Goal: Check status: Check status

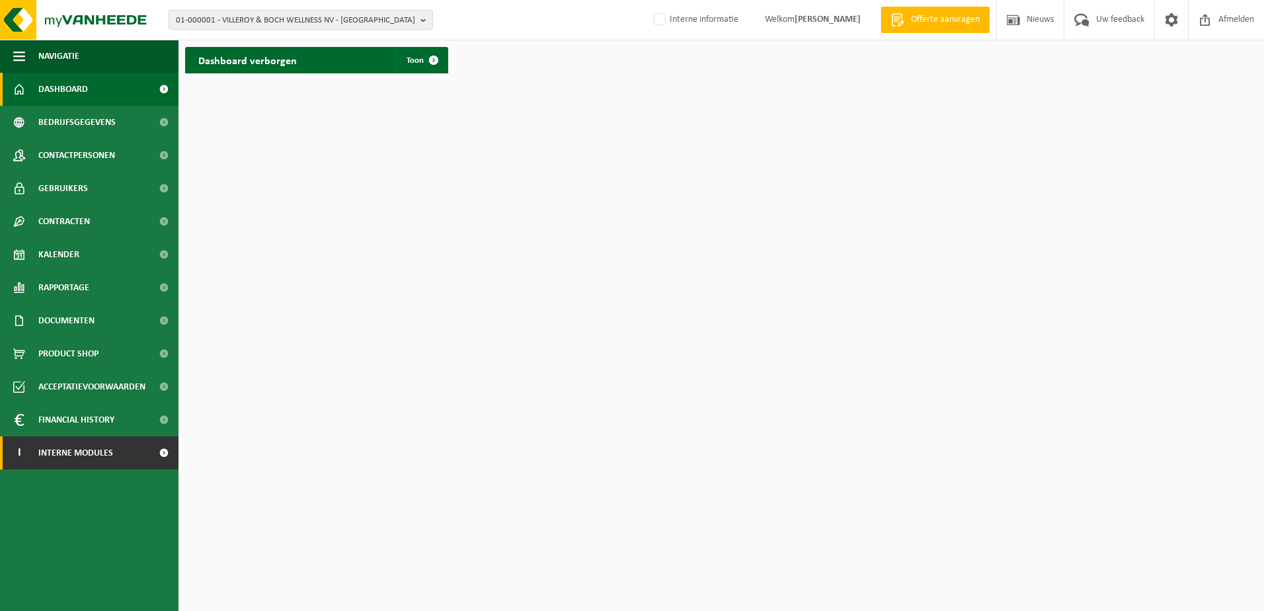
click at [65, 451] on span "Interne modules" at bounding box center [75, 452] width 75 height 33
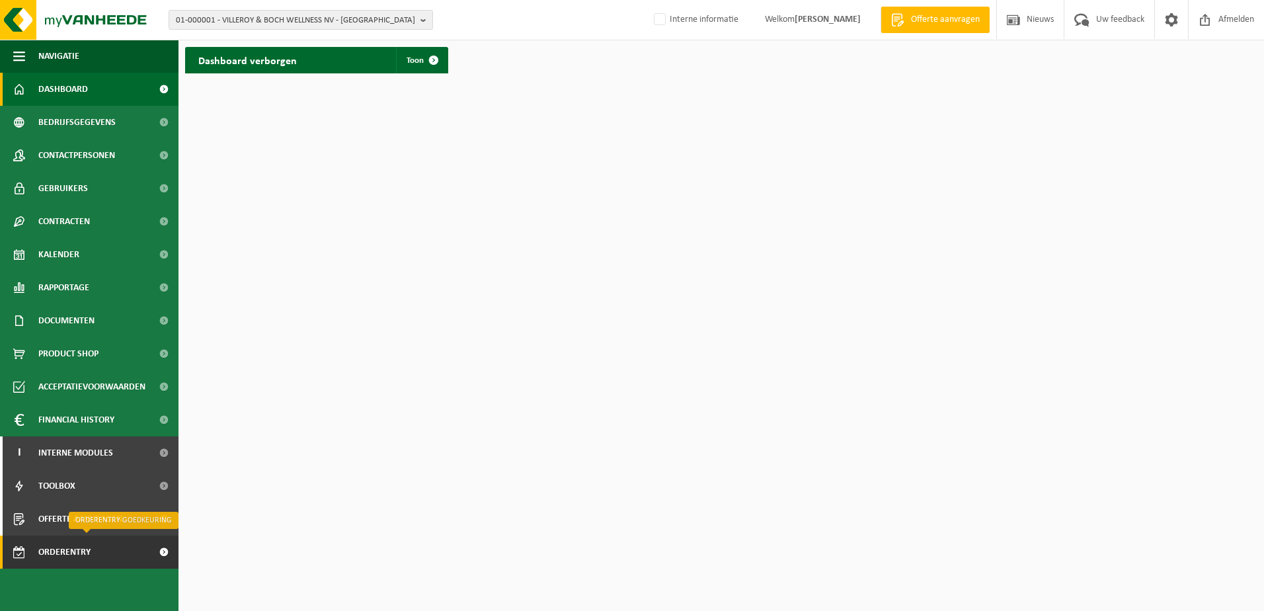
drag, startPoint x: 68, startPoint y: 551, endPoint x: 105, endPoint y: 550, distance: 37.0
click at [69, 551] on span "Orderentry Goedkeuring" at bounding box center [93, 551] width 111 height 33
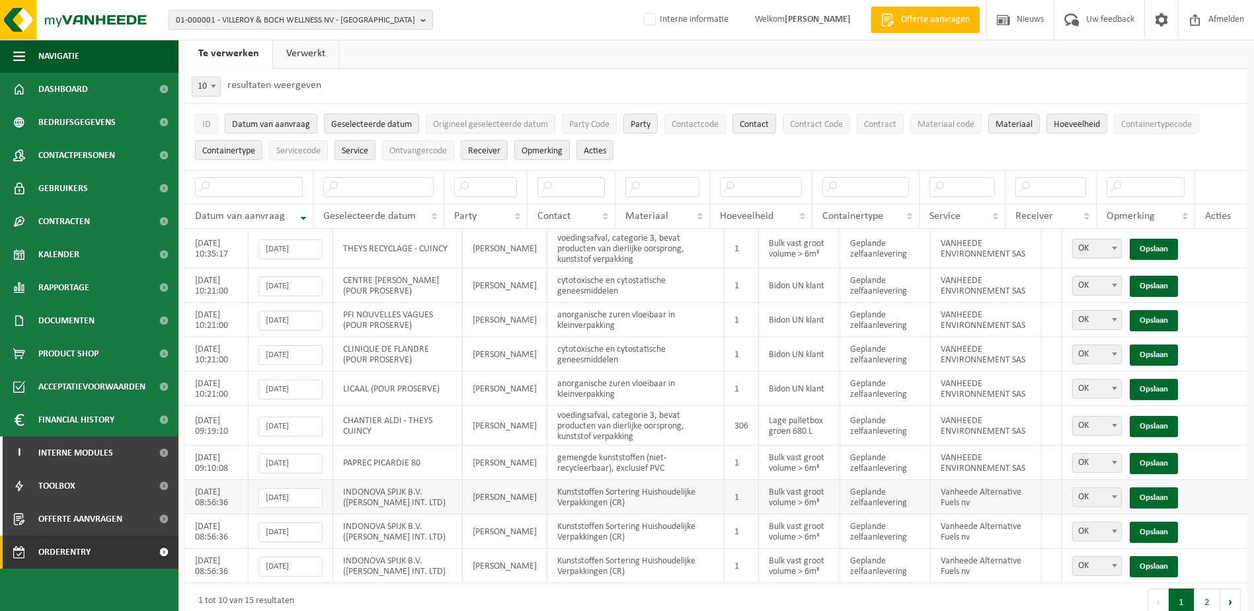
scroll to position [52, 0]
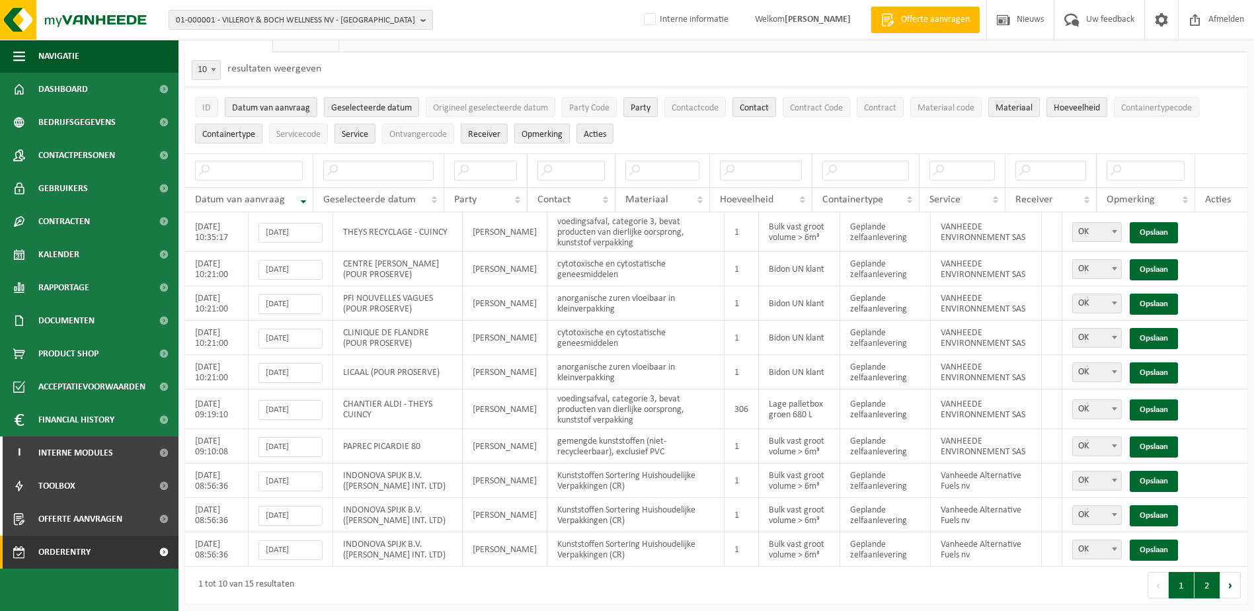
click at [1208, 584] on button "2" at bounding box center [1207, 585] width 26 height 26
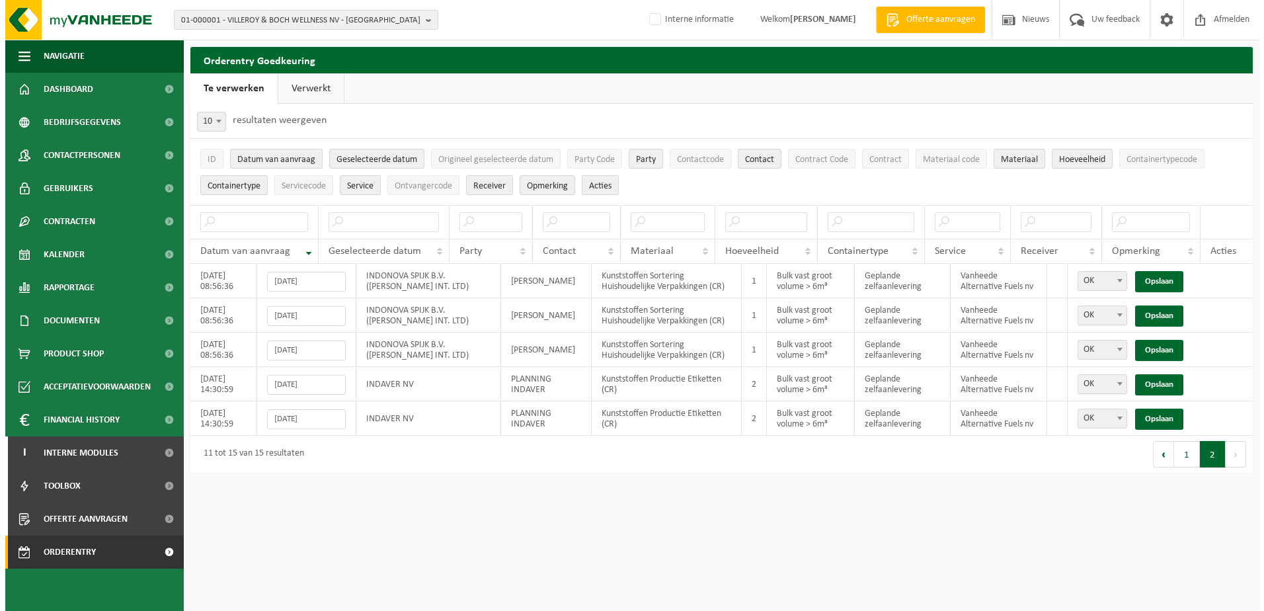
scroll to position [0, 0]
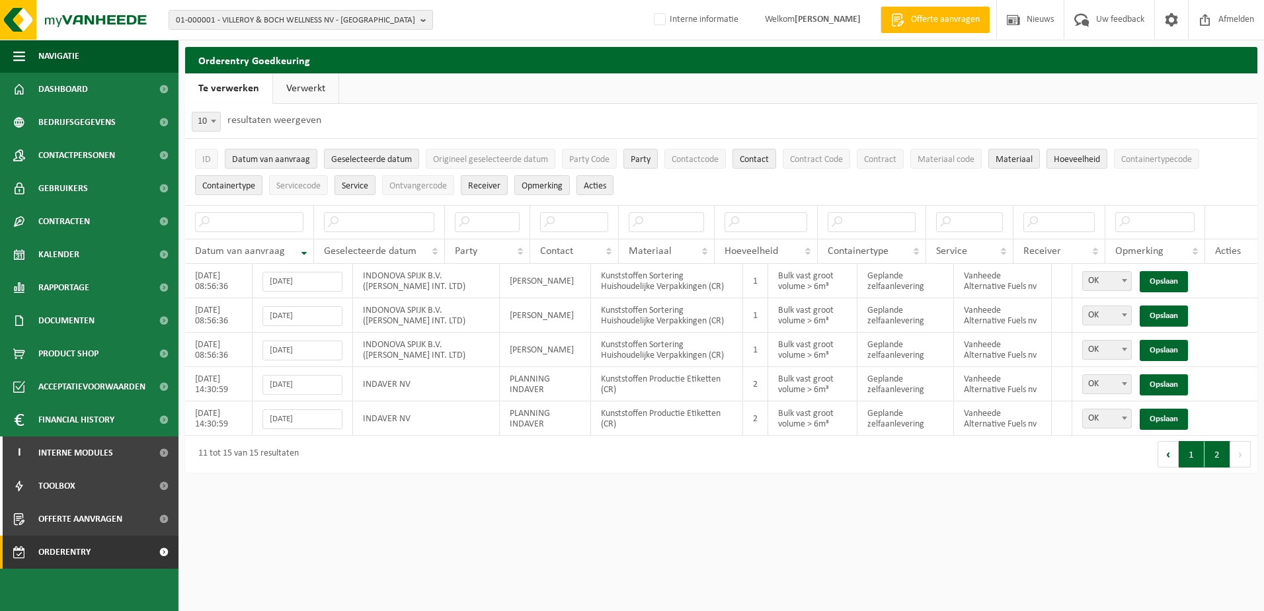
click at [1192, 455] on button "1" at bounding box center [1191, 454] width 26 height 26
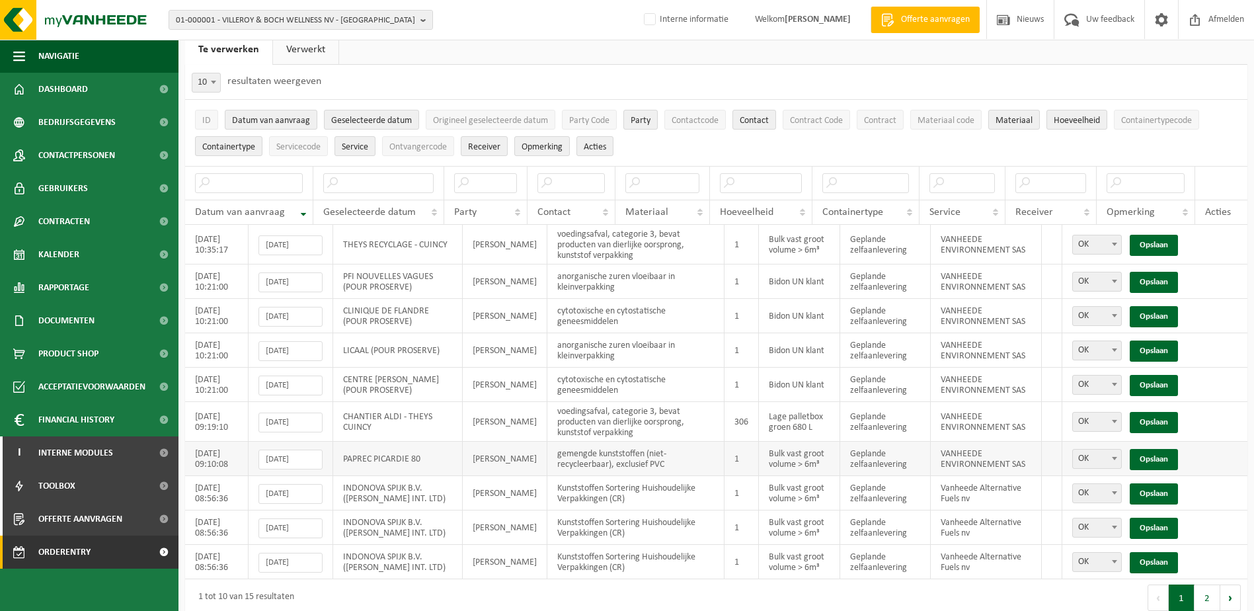
scroll to position [52, 0]
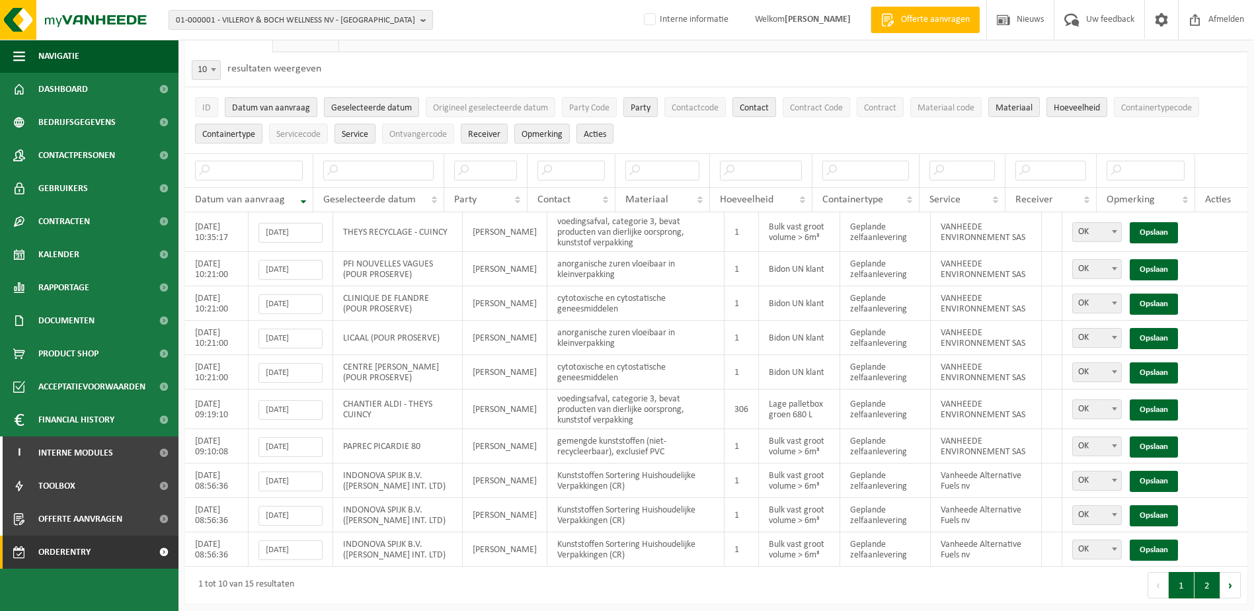
click at [1203, 582] on button "2" at bounding box center [1207, 585] width 26 height 26
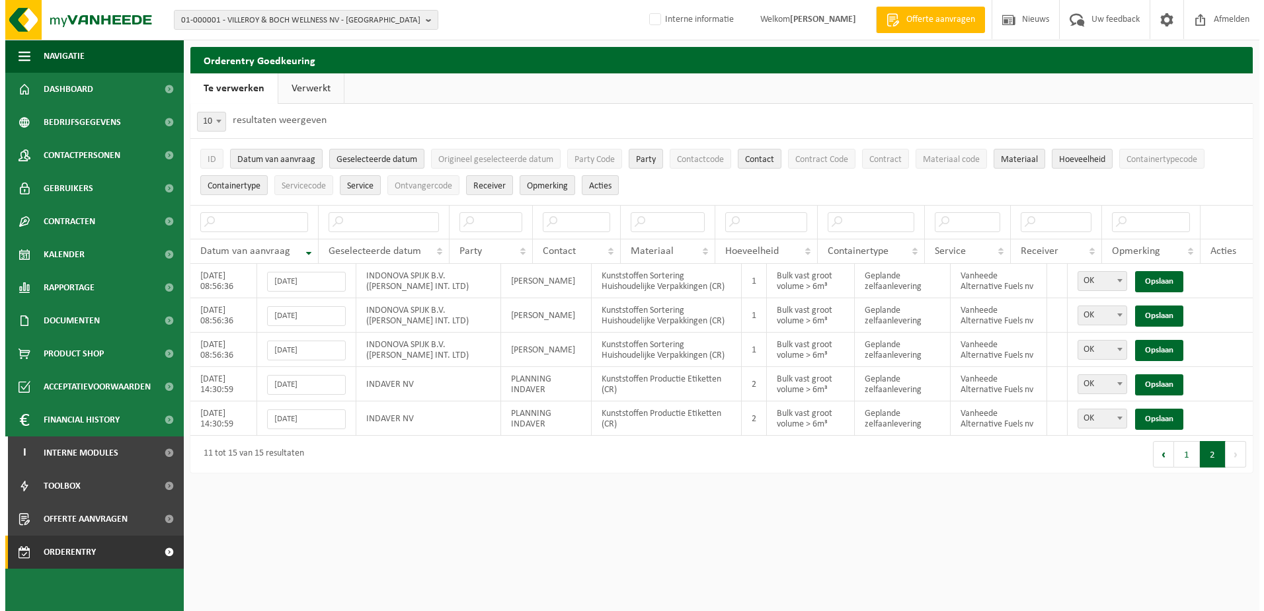
scroll to position [0, 0]
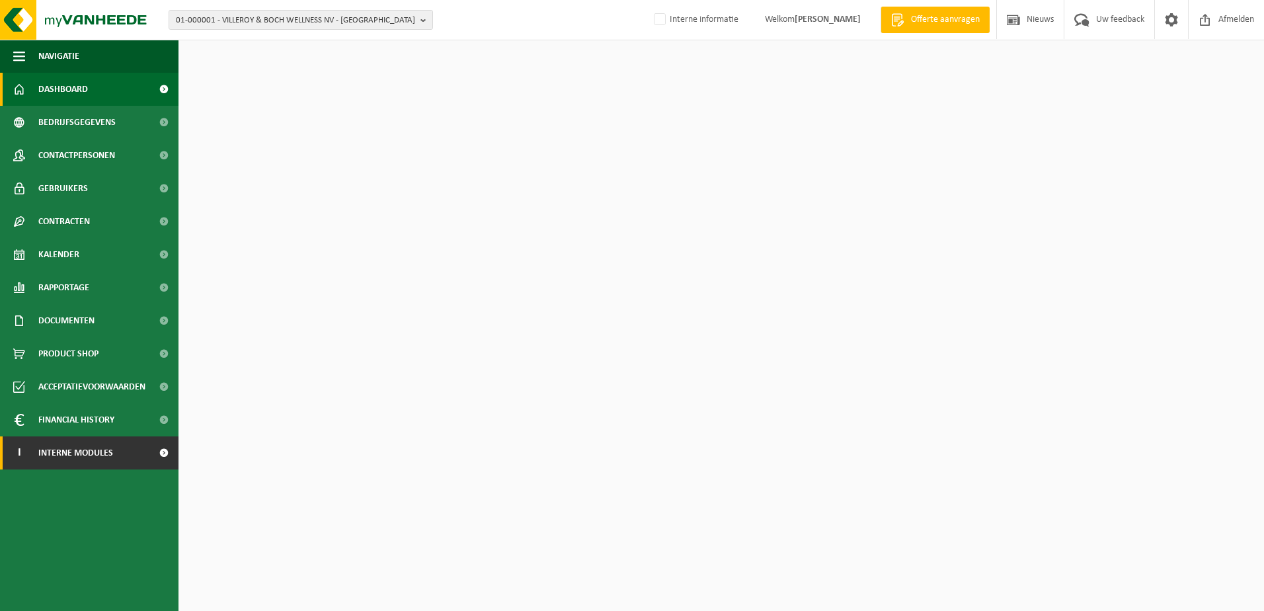
click at [79, 443] on span "Interne modules" at bounding box center [75, 452] width 75 height 33
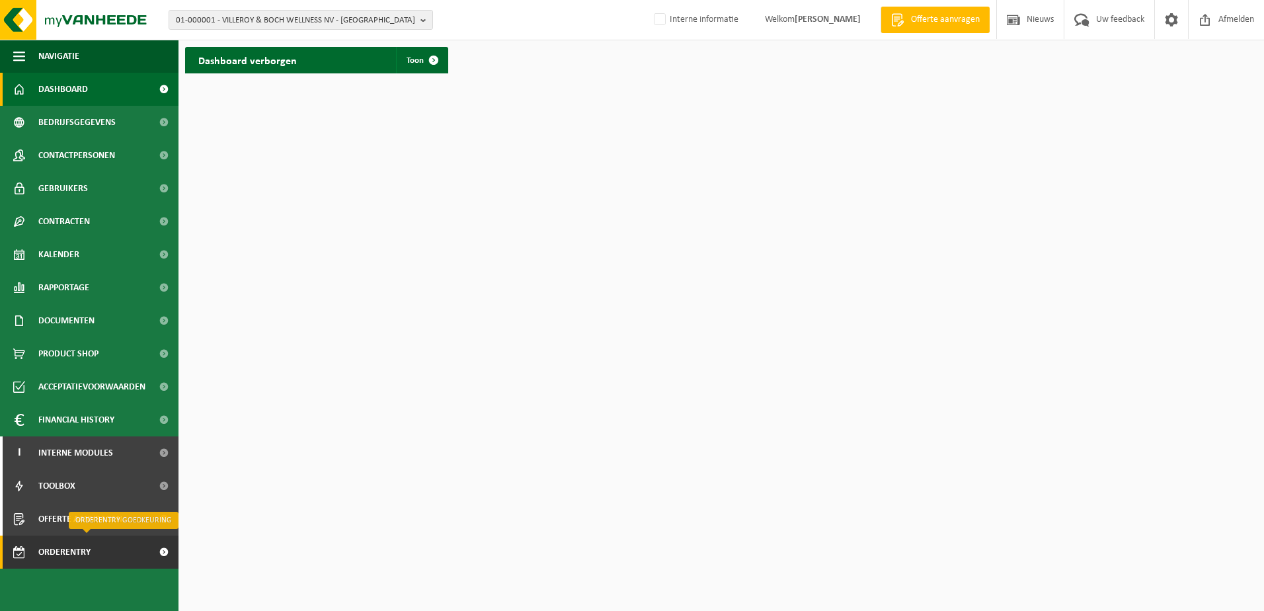
drag, startPoint x: 80, startPoint y: 549, endPoint x: 104, endPoint y: 545, distance: 24.8
click at [80, 549] on span "Orderentry Goedkeuring" at bounding box center [93, 551] width 111 height 33
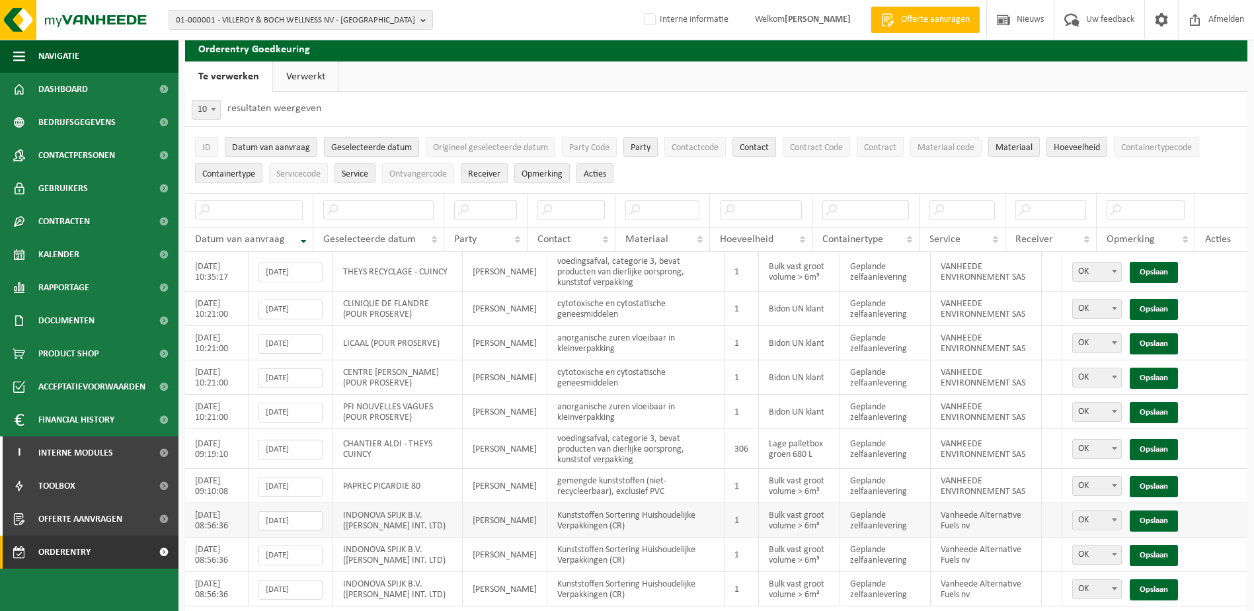
scroll to position [52, 0]
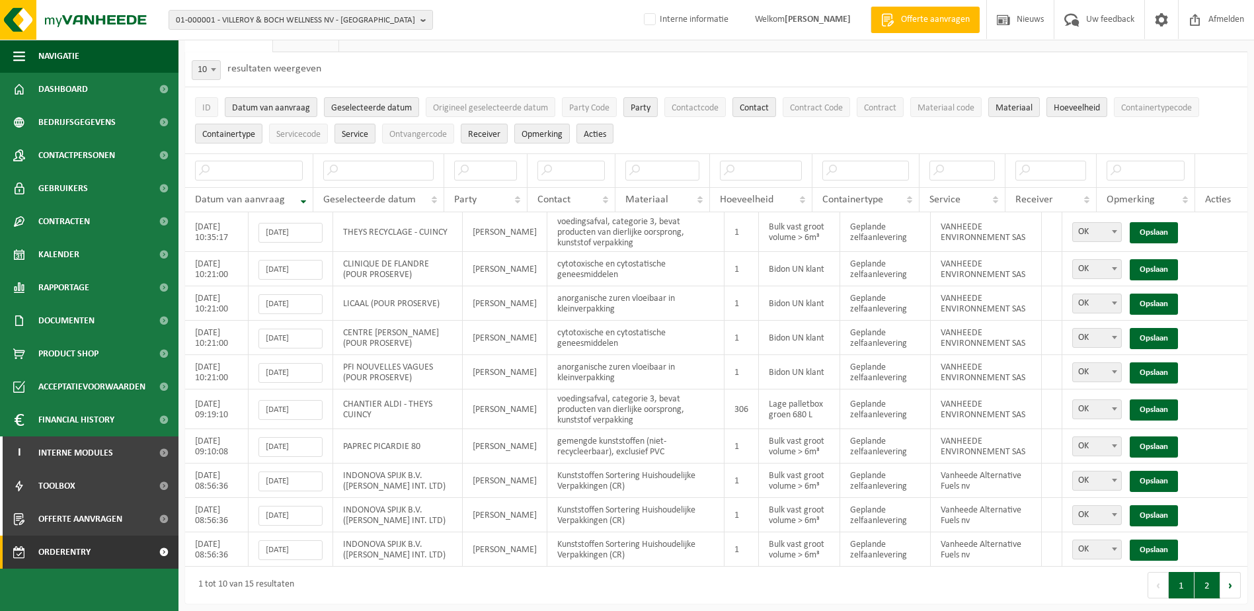
click at [1210, 582] on button "2" at bounding box center [1207, 585] width 26 height 26
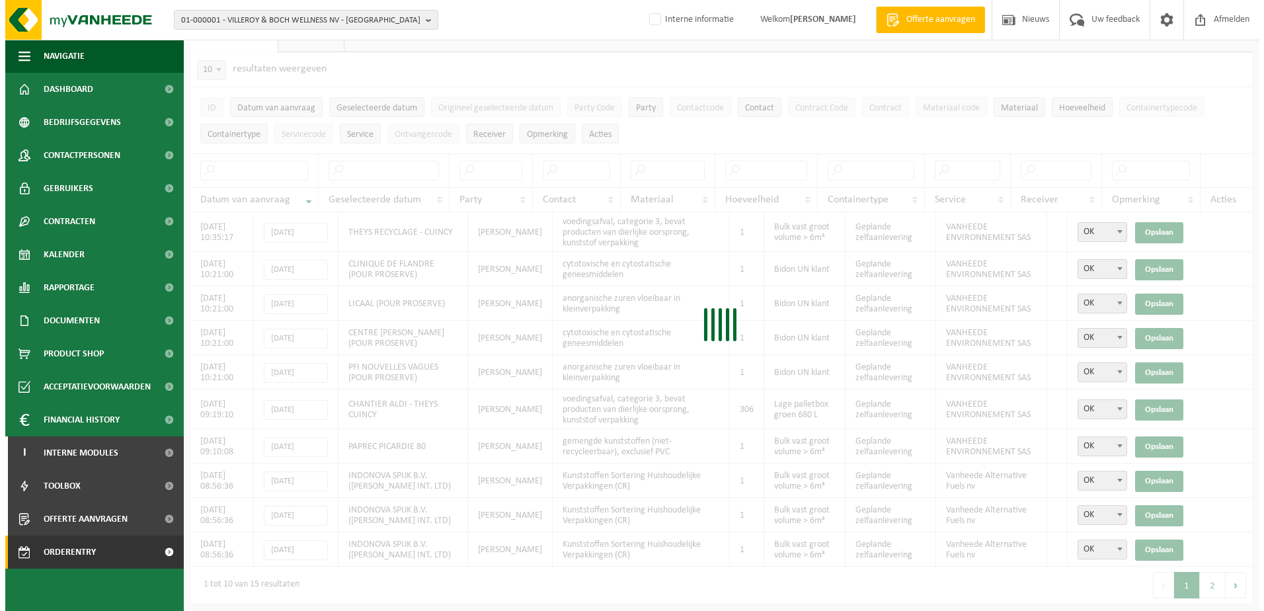
scroll to position [0, 0]
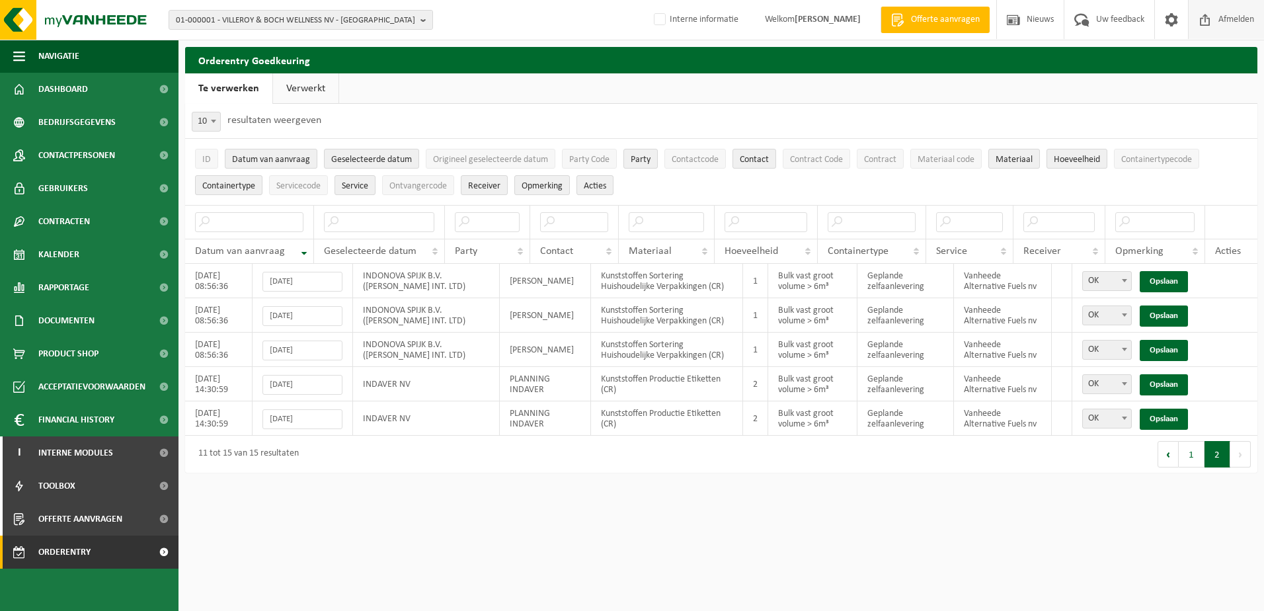
click at [1247, 23] on span "Afmelden" at bounding box center [1236, 19] width 42 height 39
